Goal: Task Accomplishment & Management: Manage account settings

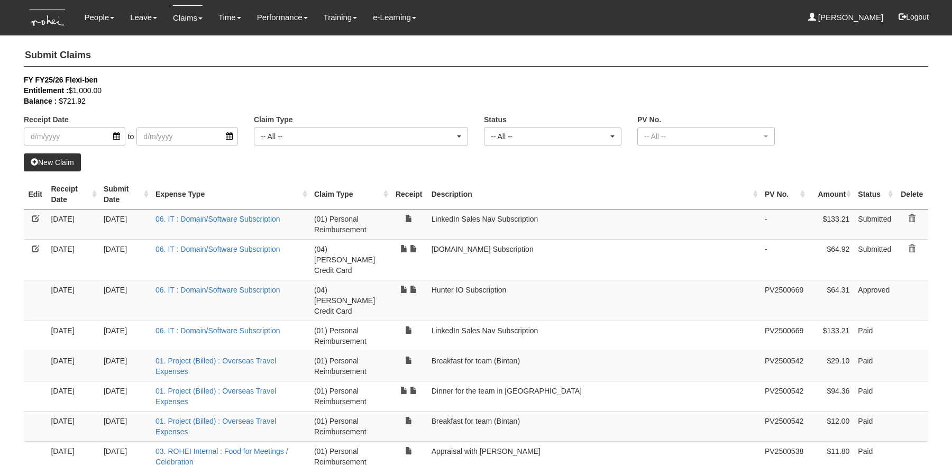
select select "50"
click at [863, 124] on div "Receipt Date to Claim Type -- All -- (01) Personal Reimbursement (02) Advance D…" at bounding box center [476, 114] width 920 height 79
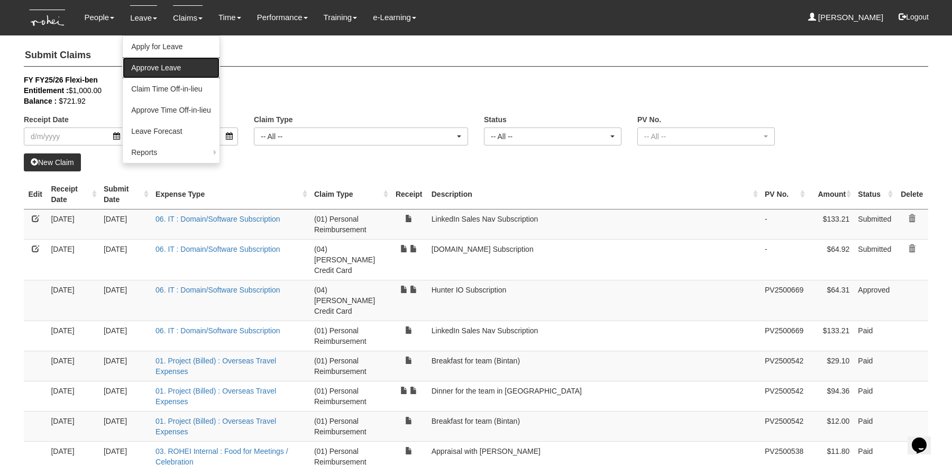
click at [148, 61] on link "Approve Leave" at bounding box center [171, 67] width 97 height 21
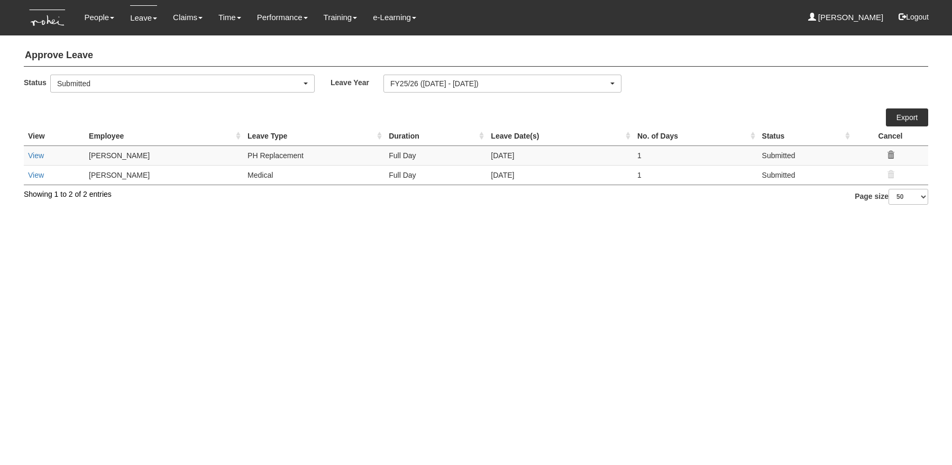
select select "50"
click at [35, 178] on link "View" at bounding box center [36, 175] width 16 height 8
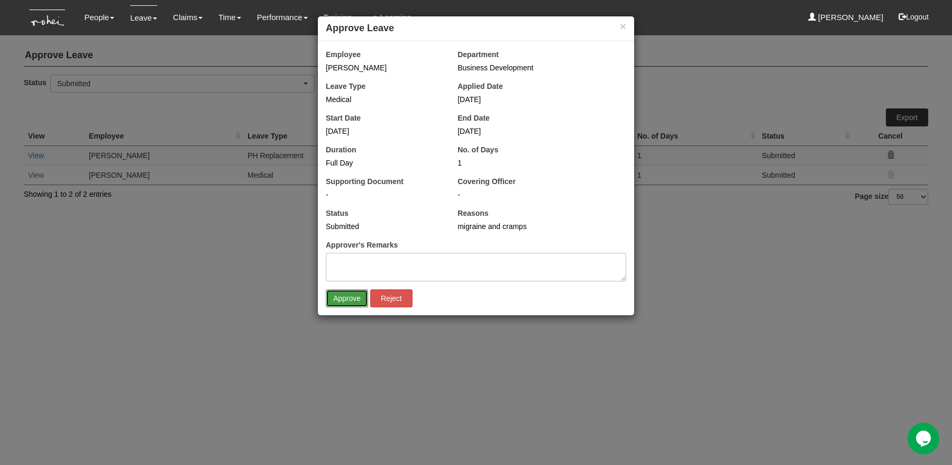
click at [355, 298] on input "Approve" at bounding box center [347, 298] width 42 height 18
select select "50"
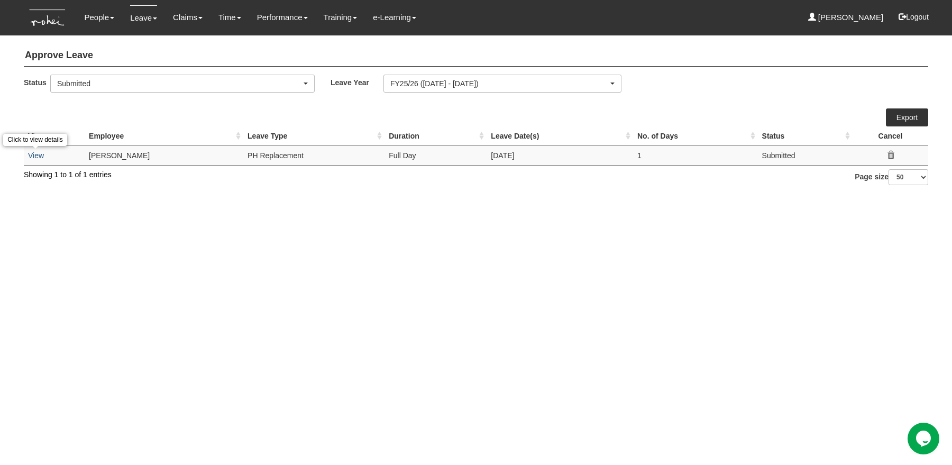
click at [39, 152] on link "View" at bounding box center [36, 155] width 16 height 8
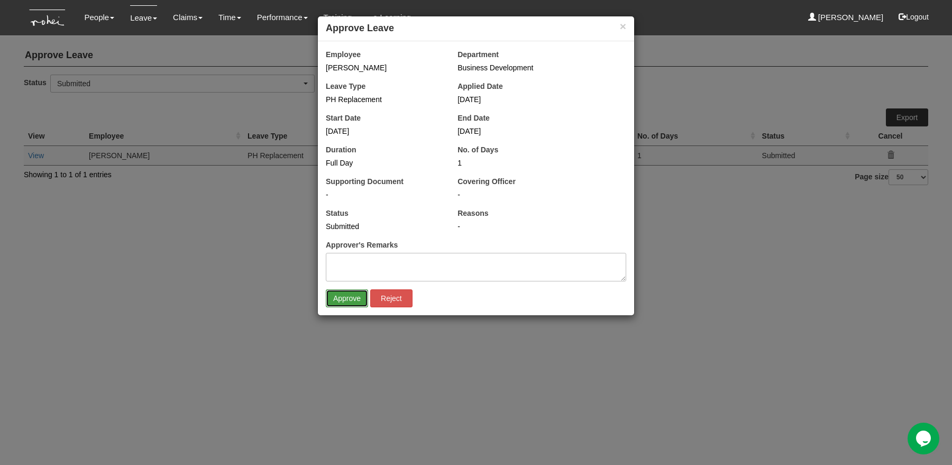
click at [344, 299] on input "Approve" at bounding box center [347, 298] width 42 height 18
select select "50"
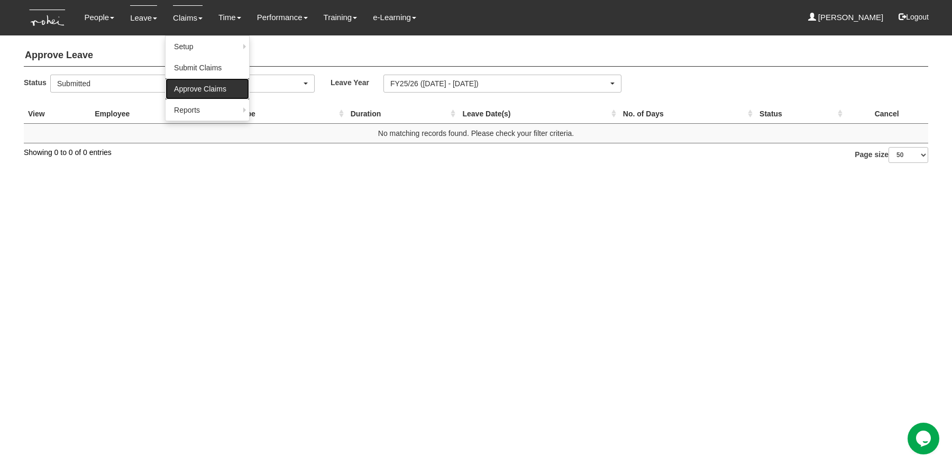
click at [190, 89] on link "Approve Claims" at bounding box center [208, 88] width 84 height 21
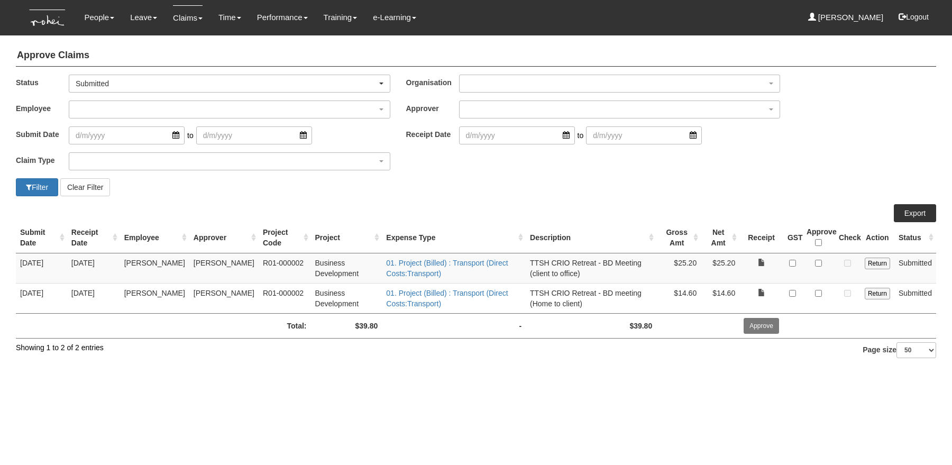
select select "50"
click at [819, 242] on input "\a Approve\a \a \a" at bounding box center [818, 242] width 7 height 7
checkbox input "true"
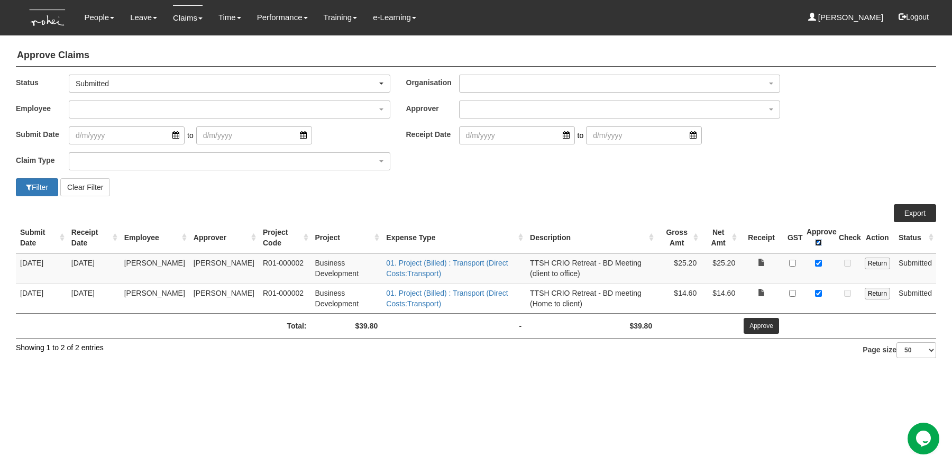
click at [819, 242] on input "\a Approve\a \a \a" at bounding box center [818, 242] width 7 height 7
checkbox input "false"
click at [819, 242] on input "\a Approve\a \a \a" at bounding box center [818, 242] width 7 height 7
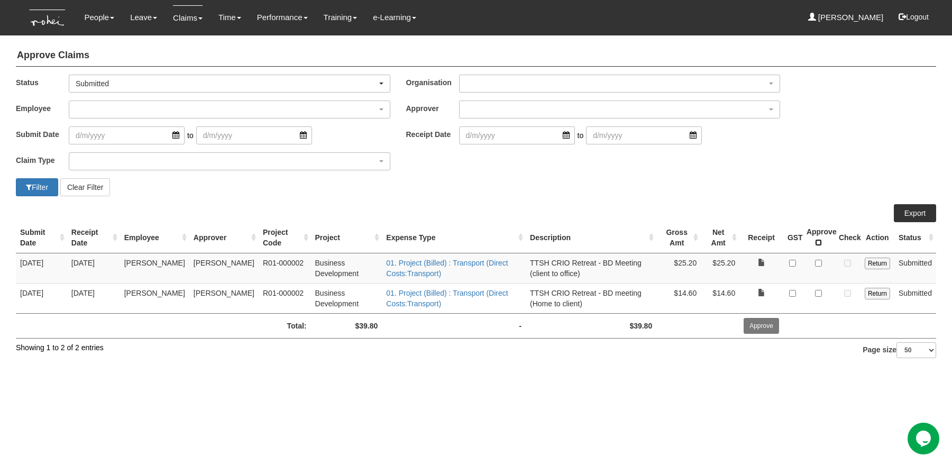
checkbox input "true"
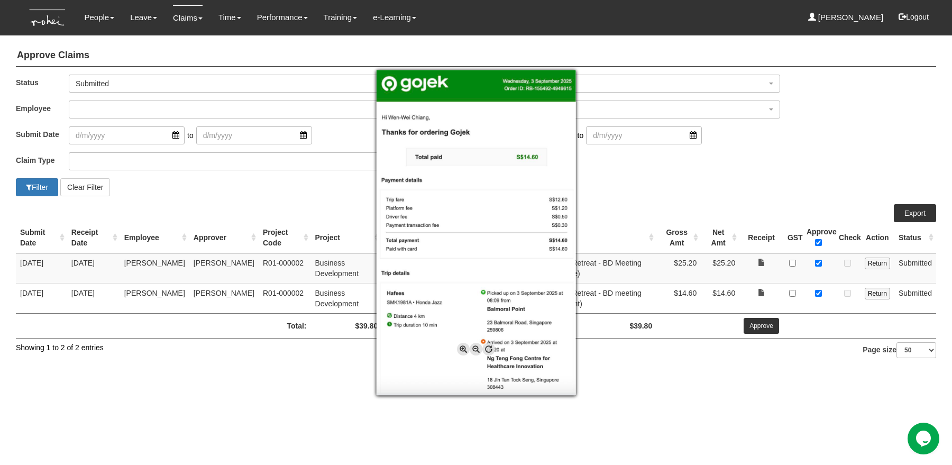
click at [803, 151] on div at bounding box center [476, 232] width 952 height 465
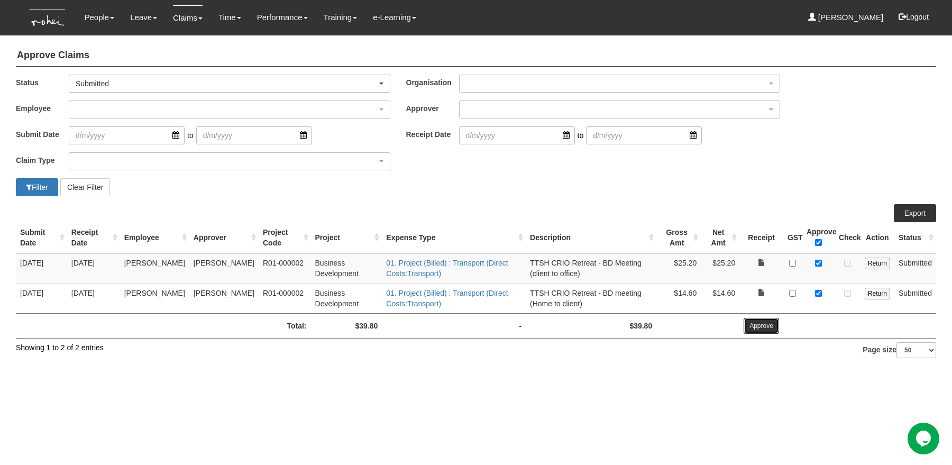
click at [768, 325] on input "Approve" at bounding box center [761, 326] width 35 height 16
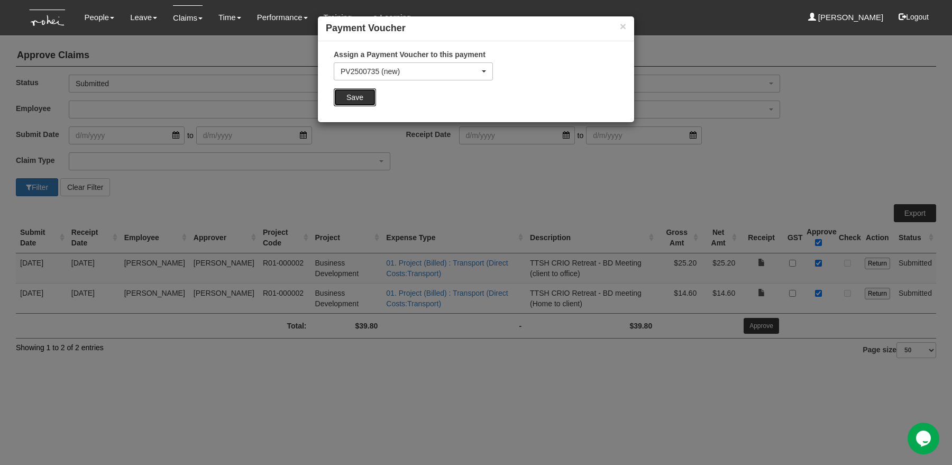
click at [358, 99] on input "Save" at bounding box center [355, 97] width 42 height 18
